Goal: Information Seeking & Learning: Learn about a topic

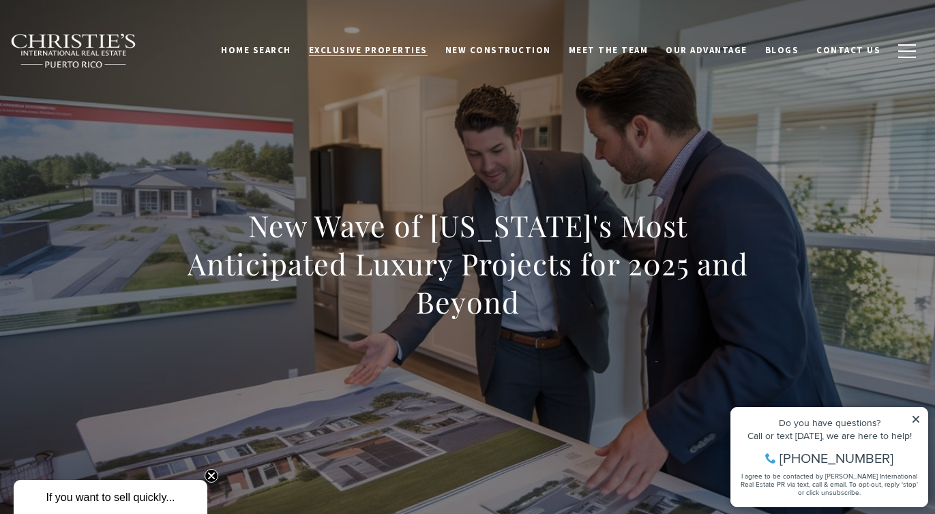
click at [395, 53] on span "Exclusive Properties" at bounding box center [368, 50] width 119 height 12
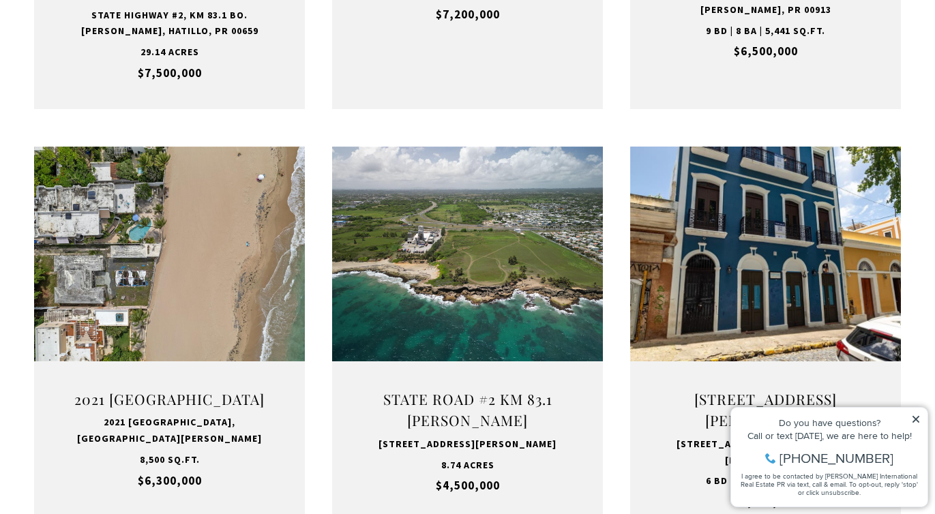
scroll to position [890, 0]
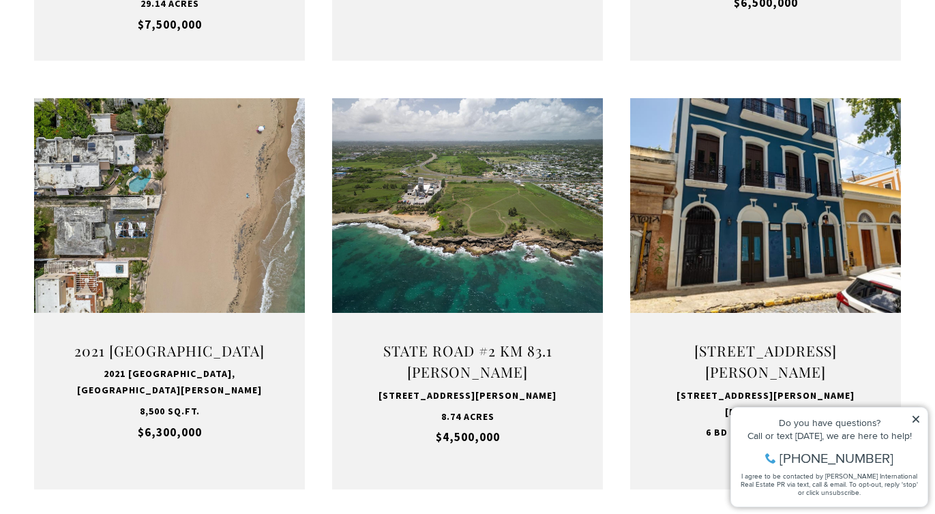
click at [914, 415] on icon at bounding box center [916, 420] width 10 height 10
click at [916, 415] on icon at bounding box center [916, 420] width 10 height 10
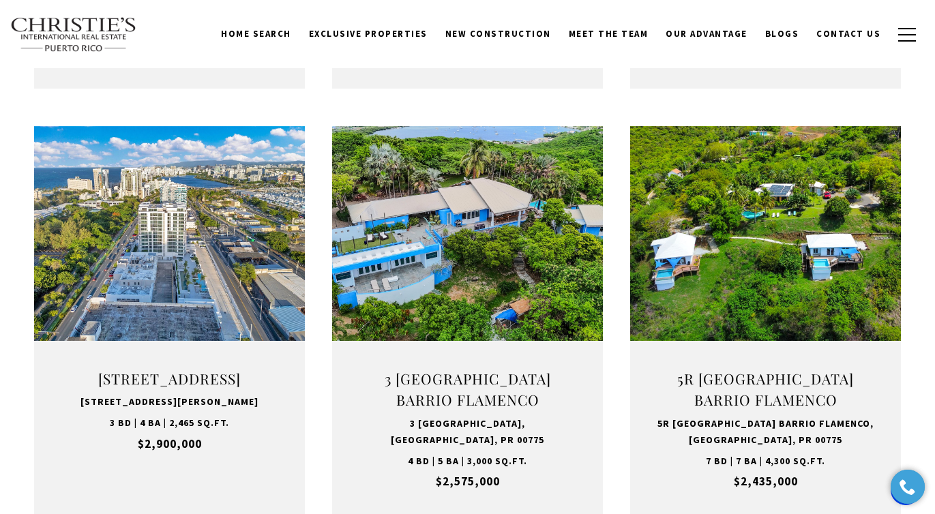
scroll to position [984, 0]
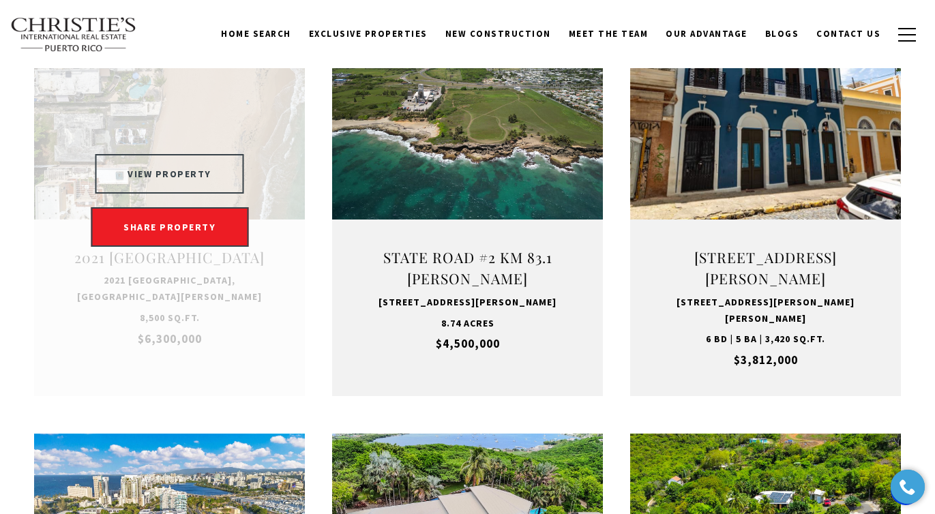
click at [198, 166] on button "VIEW PROPERTY" at bounding box center [169, 174] width 149 height 40
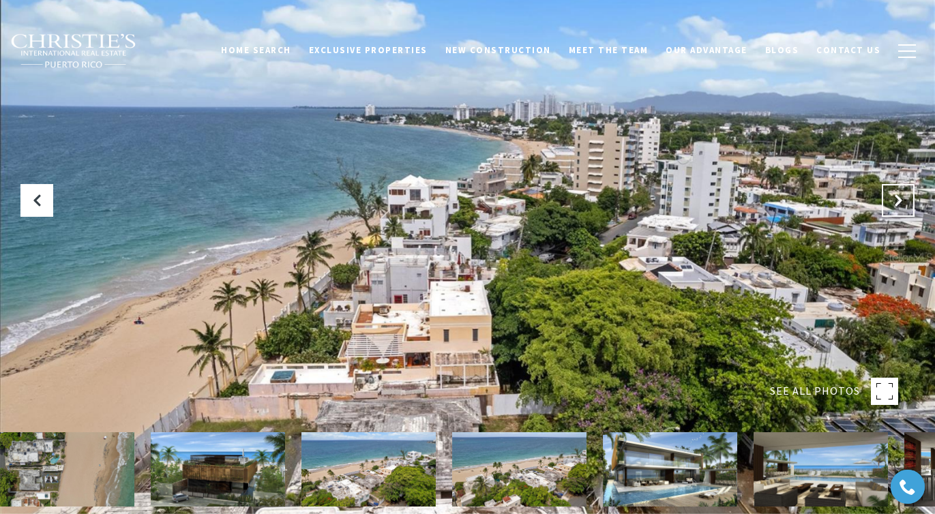
click at [899, 197] on icon "Next Slide" at bounding box center [899, 201] width 14 height 14
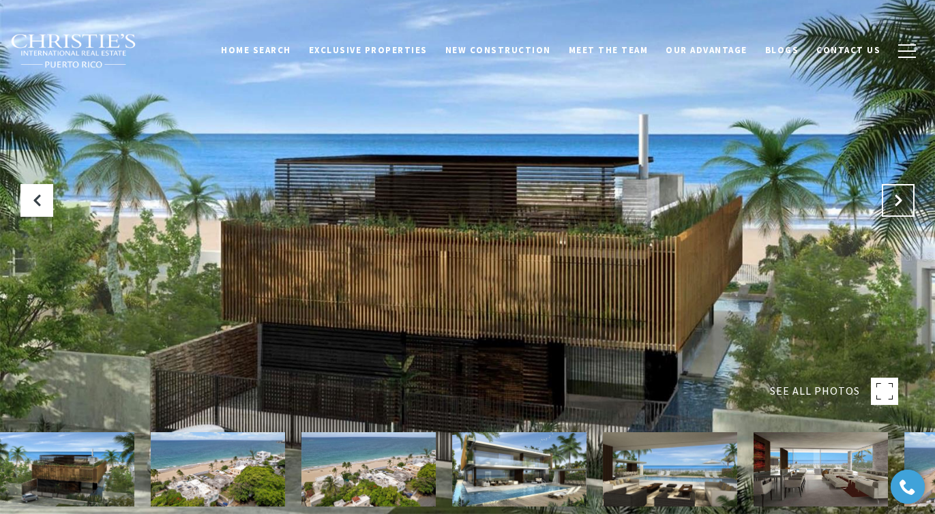
click at [899, 197] on icon "Next Slide" at bounding box center [899, 201] width 14 height 14
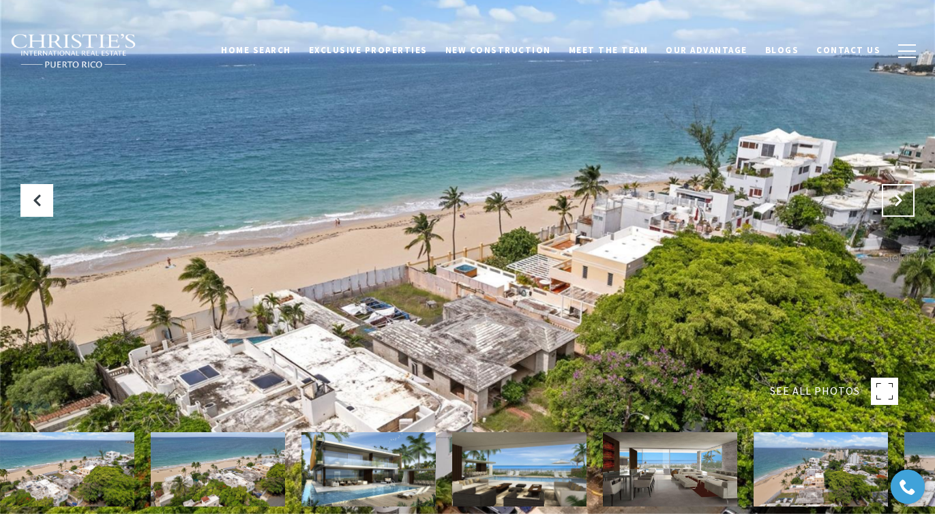
click at [899, 197] on icon "Next Slide" at bounding box center [899, 201] width 14 height 14
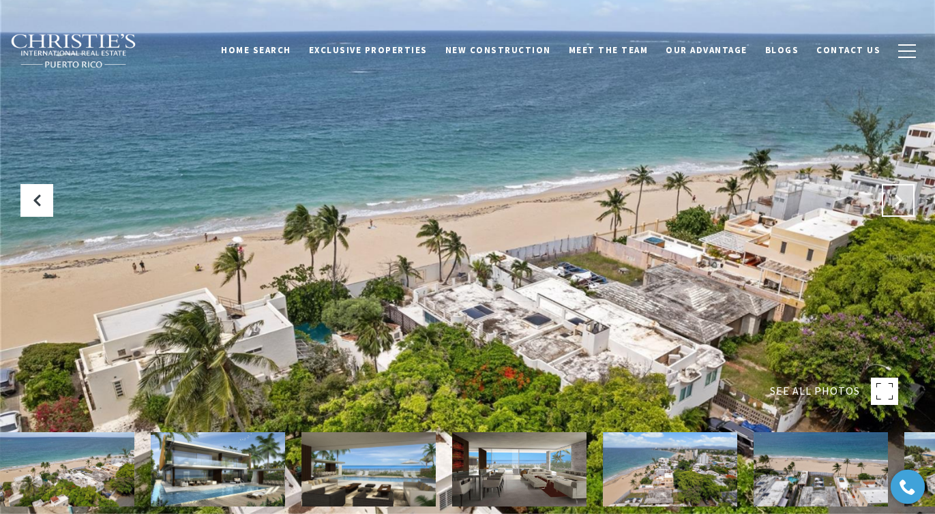
click at [899, 197] on icon "Next Slide" at bounding box center [899, 201] width 14 height 14
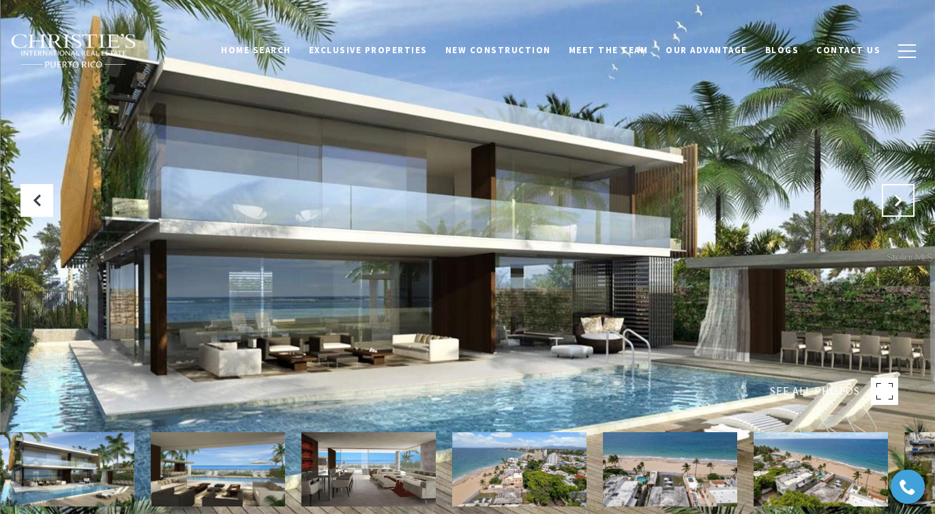
click at [899, 197] on icon "Next Slide" at bounding box center [899, 201] width 14 height 14
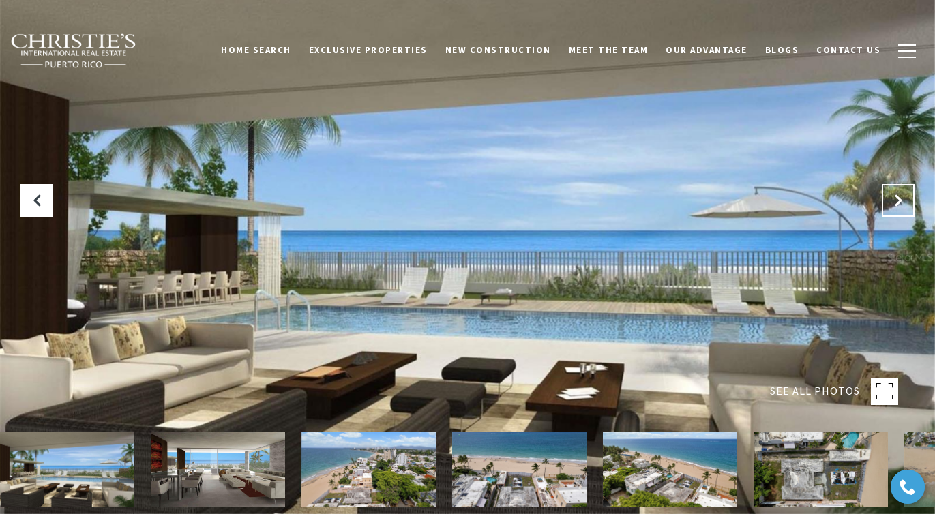
click at [899, 197] on icon "Next Slide" at bounding box center [899, 201] width 14 height 14
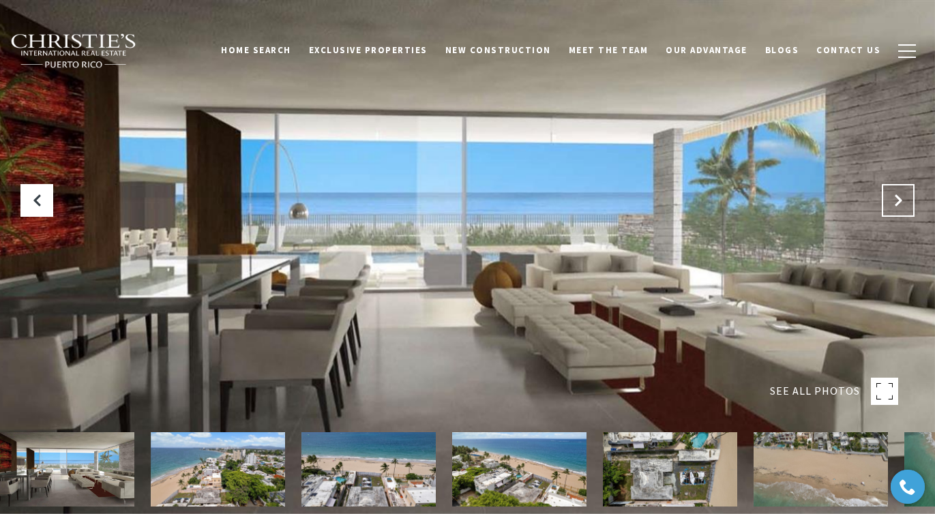
click at [899, 197] on icon "Next Slide" at bounding box center [899, 201] width 14 height 14
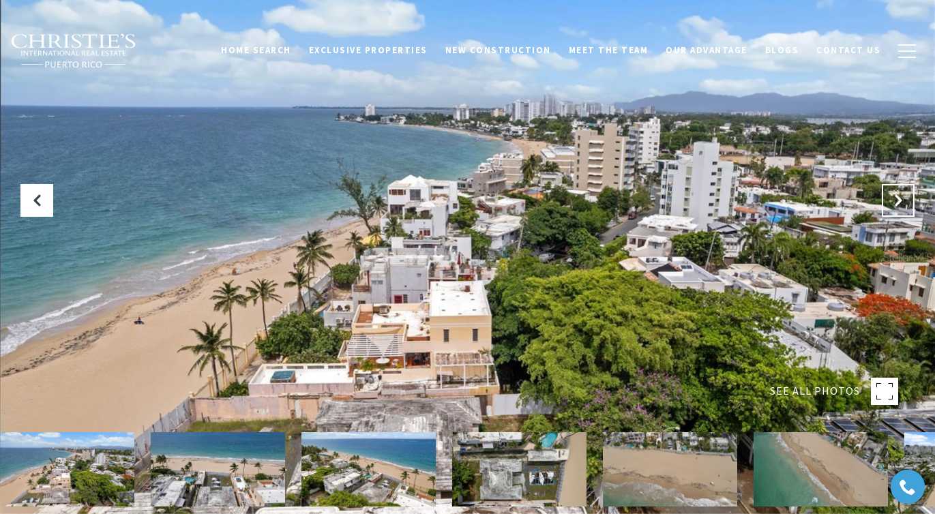
click at [899, 197] on icon "Next Slide" at bounding box center [899, 201] width 14 height 14
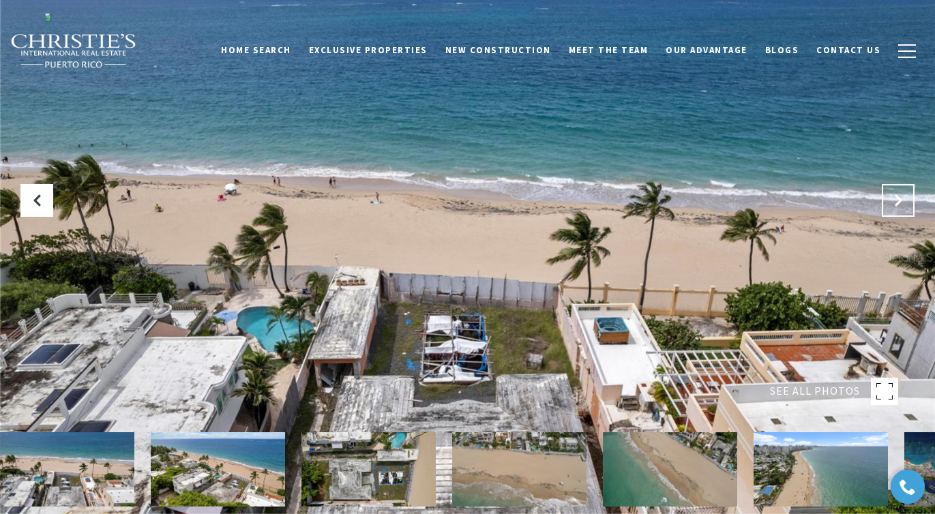
click at [905, 204] on button "Next Slide" at bounding box center [898, 200] width 33 height 33
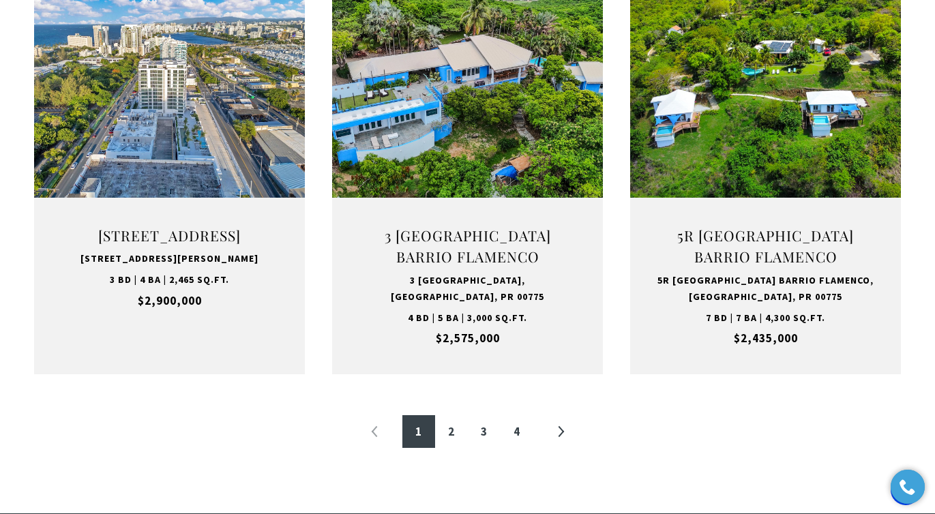
scroll to position [1734, 0]
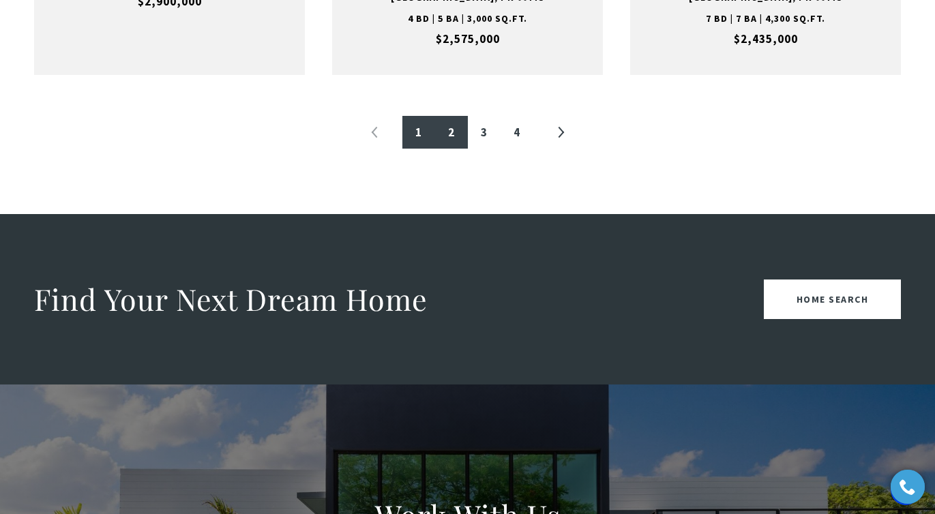
click at [445, 123] on link "2" at bounding box center [451, 132] width 33 height 33
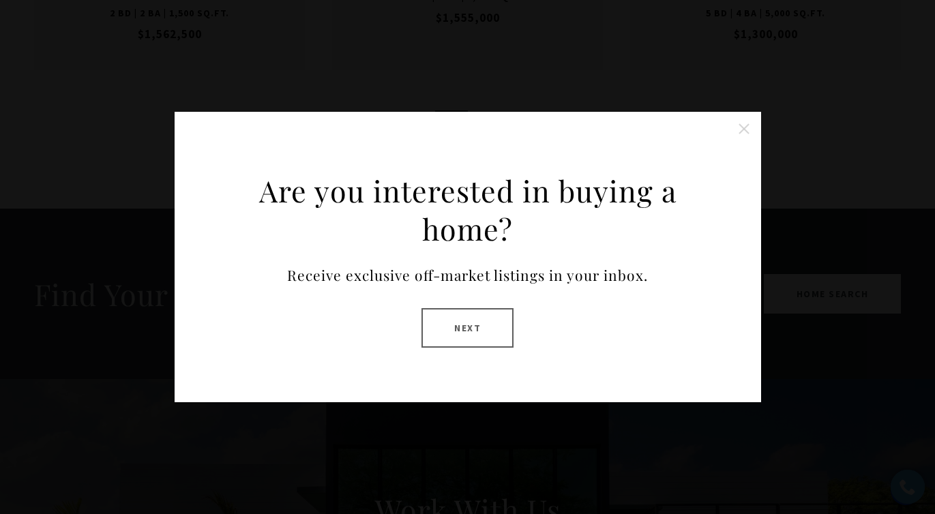
scroll to position [409, 0]
